Goal: Information Seeking & Learning: Find specific fact

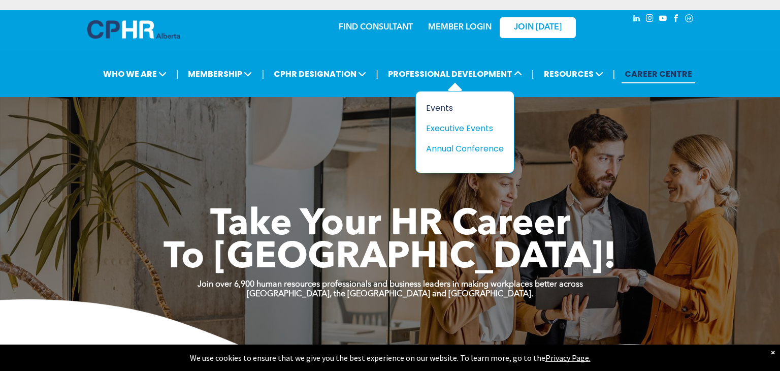
click at [445, 109] on div "Events" at bounding box center [461, 108] width 70 height 13
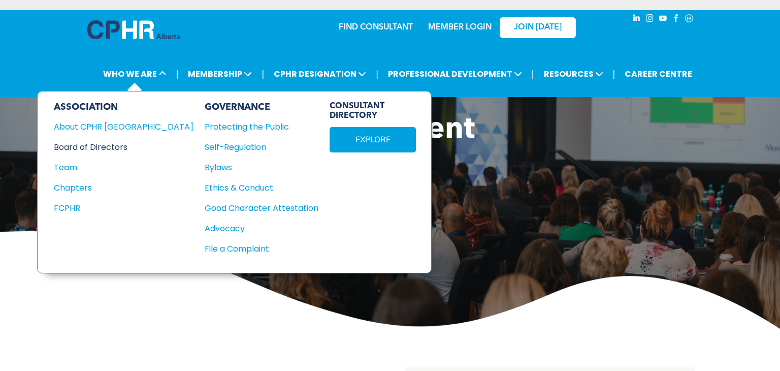
click at [105, 145] on div "Board of Directors" at bounding box center [117, 147] width 126 height 13
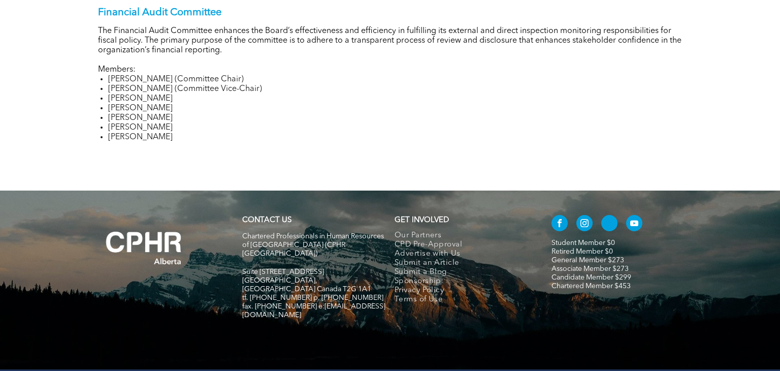
scroll to position [1572, 0]
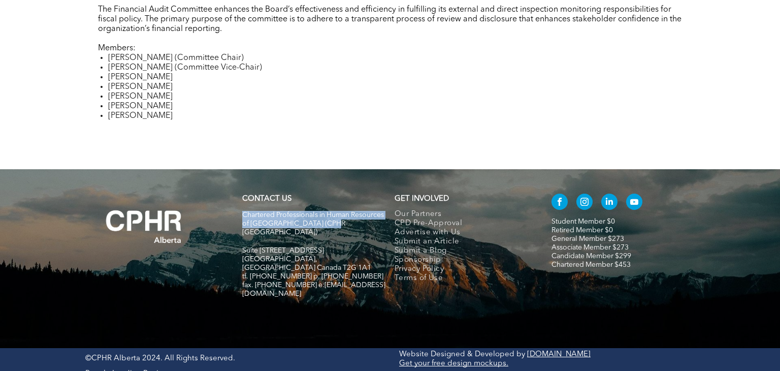
drag, startPoint x: 243, startPoint y: 216, endPoint x: 376, endPoint y: 226, distance: 132.9
click at [376, 226] on p "Chartered Professionals in Human Resources of [GEOGRAPHIC_DATA] (CPHR [GEOGRAPH…" at bounding box center [313, 224] width 143 height 26
copy span "Chartered Professionals in Human Resources of [GEOGRAPHIC_DATA] (CPHR [GEOGRAPH…"
